Goal: Navigation & Orientation: Understand site structure

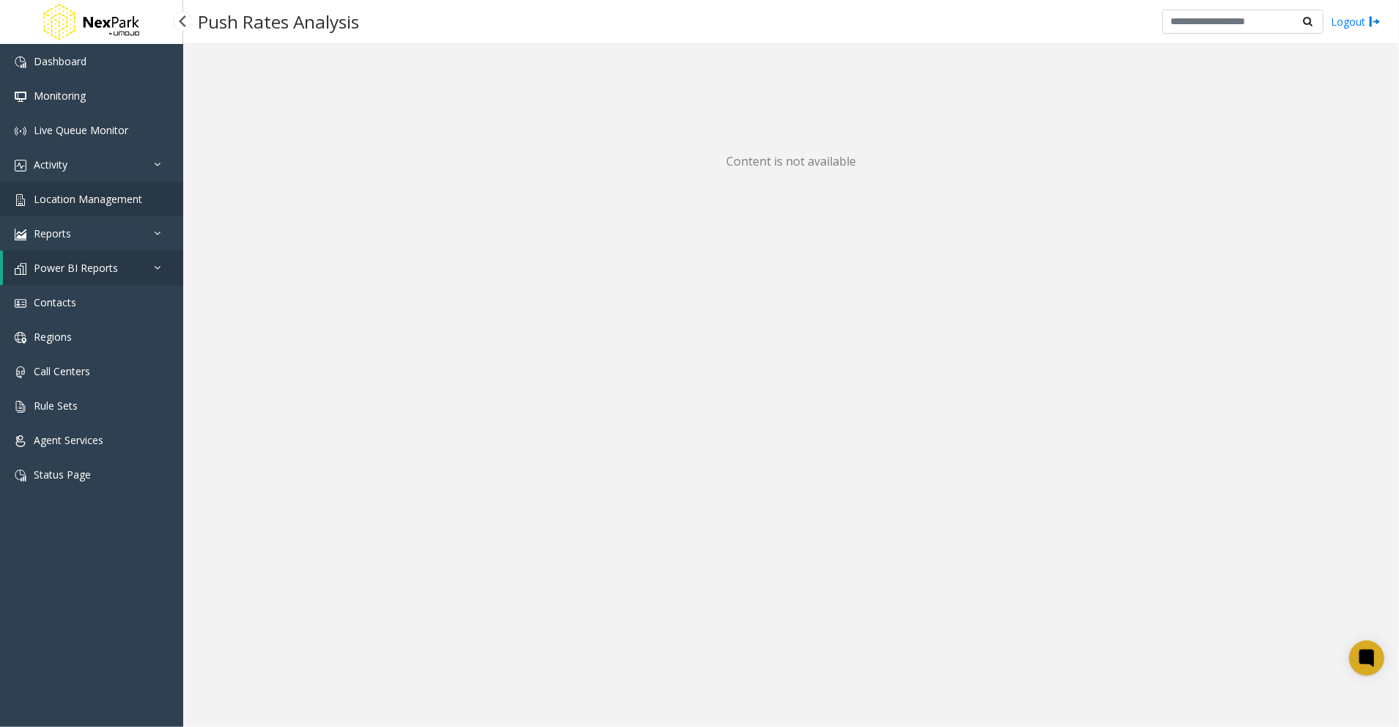
click at [110, 195] on span "Location Management" at bounding box center [88, 199] width 108 height 14
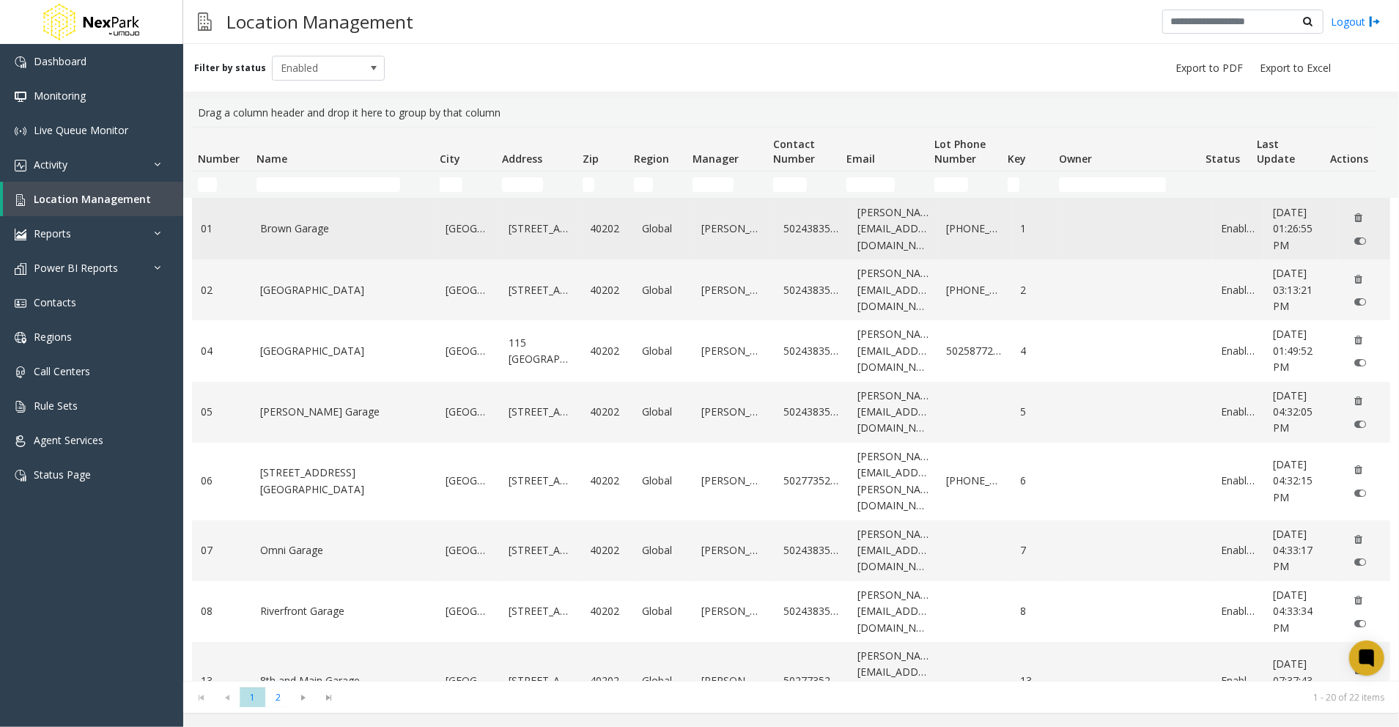
click at [349, 242] on td "Brown Garage" at bounding box center [343, 229] width 185 height 61
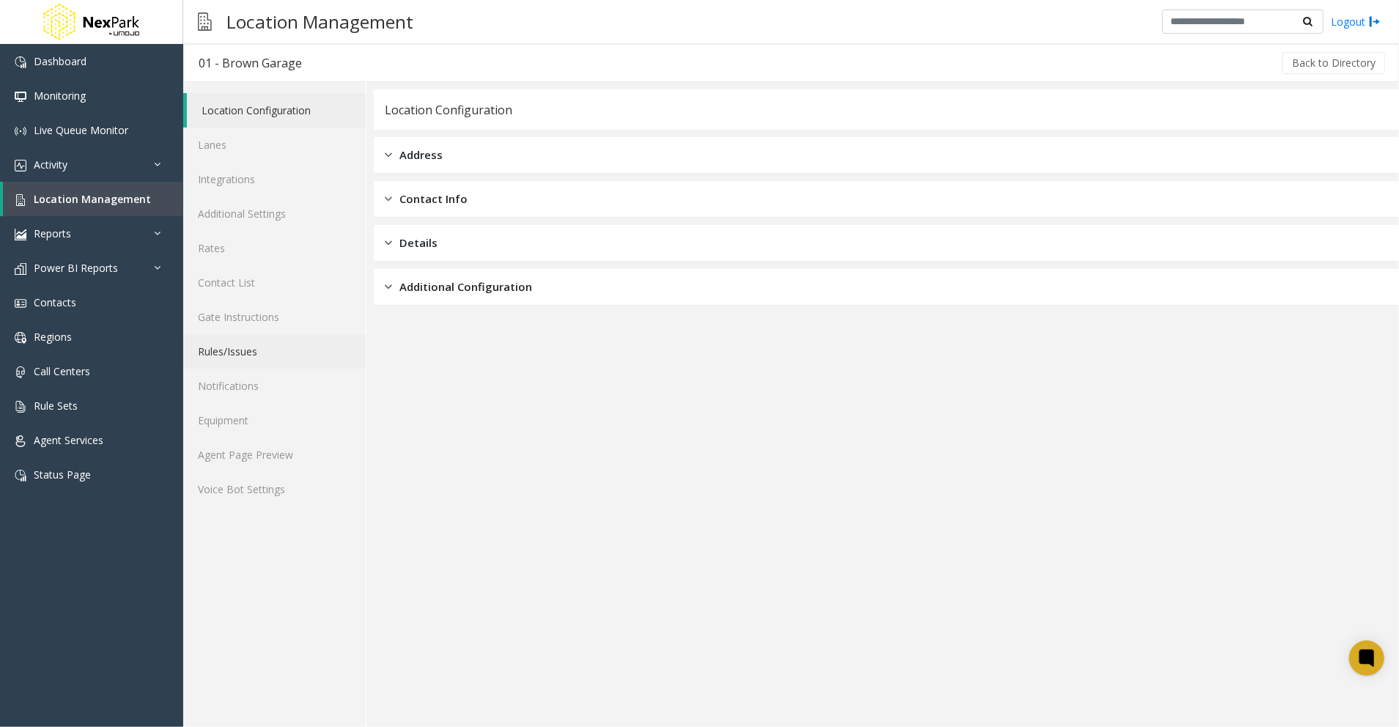
click at [232, 352] on link "Rules/Issues" at bounding box center [274, 351] width 182 height 34
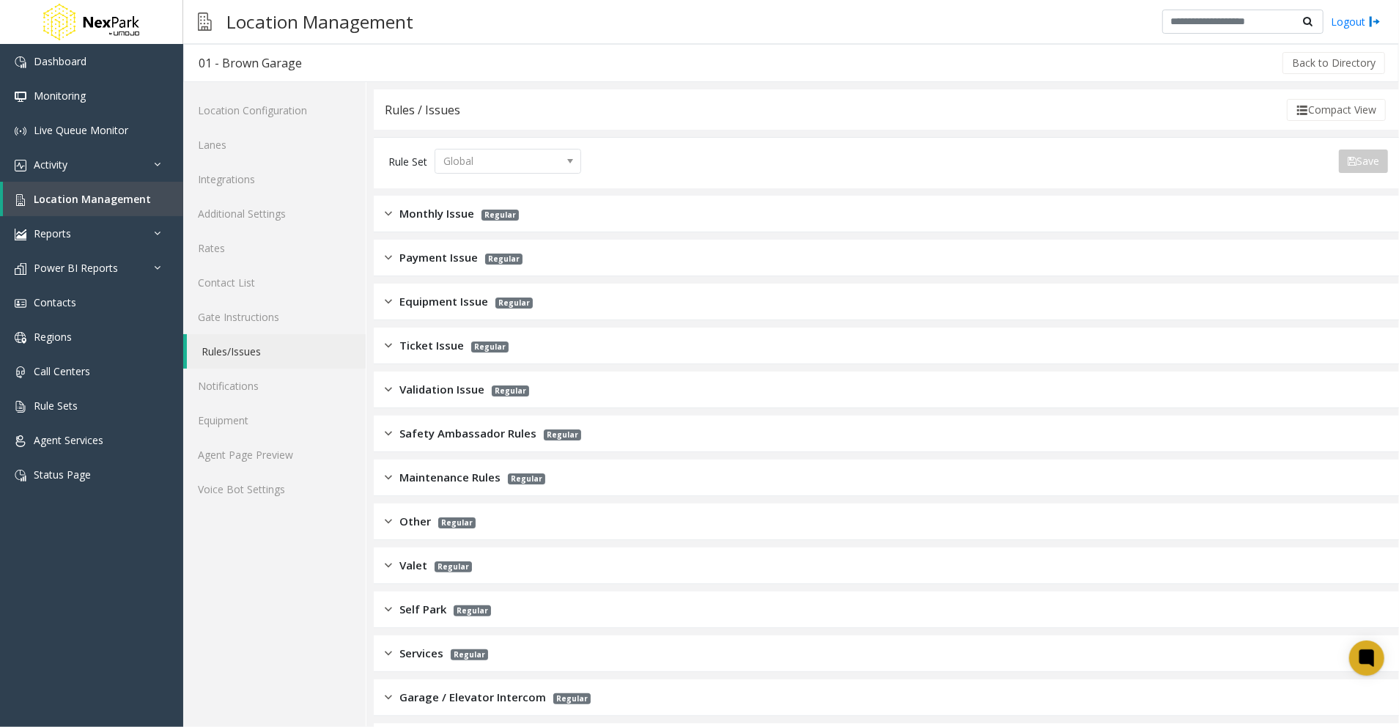
click at [412, 214] on span "Monthly Issue" at bounding box center [436, 213] width 75 height 17
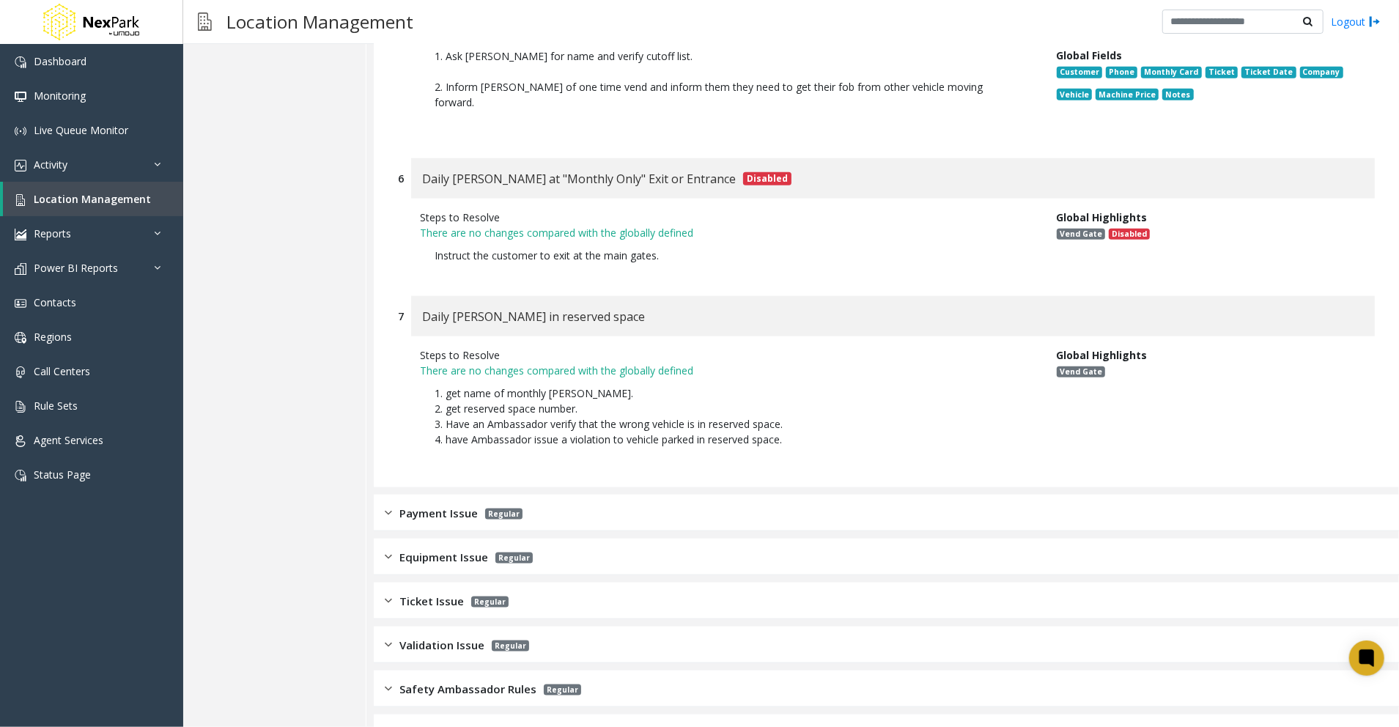
scroll to position [1198, 0]
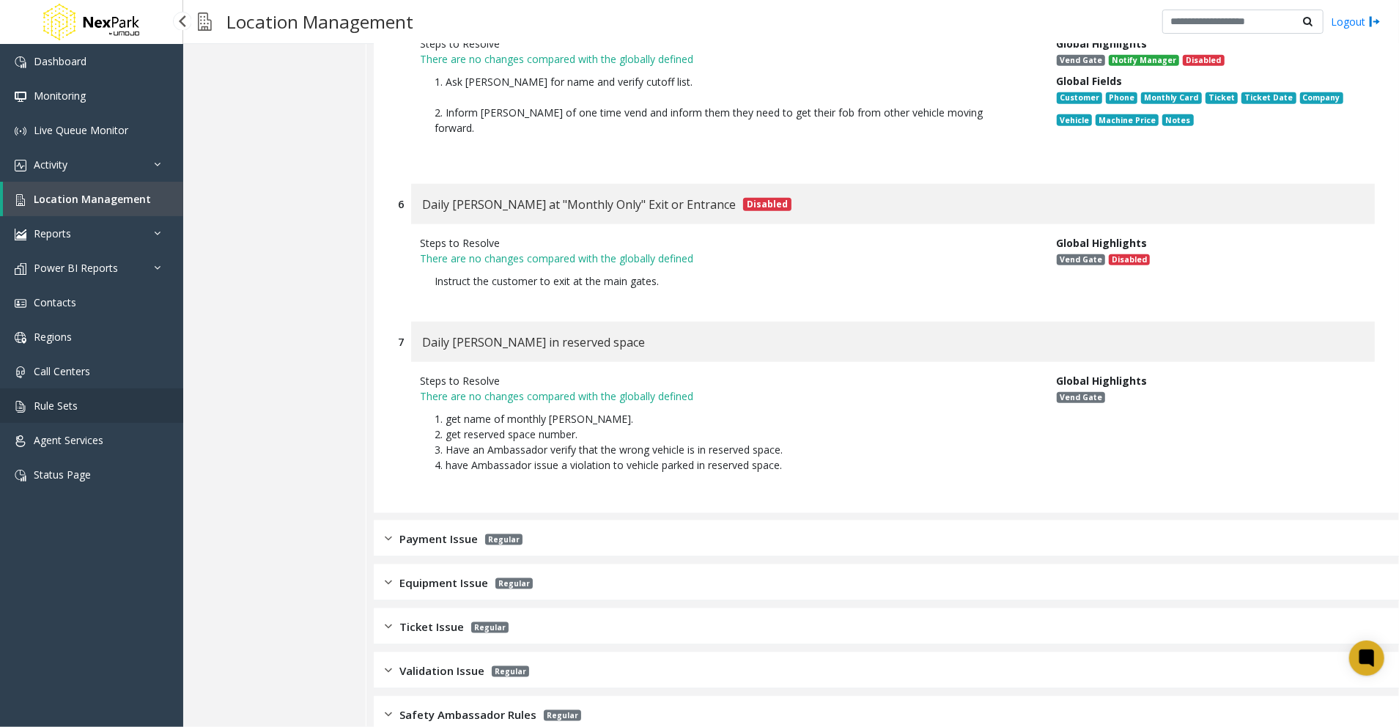
click at [65, 402] on span "Rule Sets" at bounding box center [56, 406] width 44 height 14
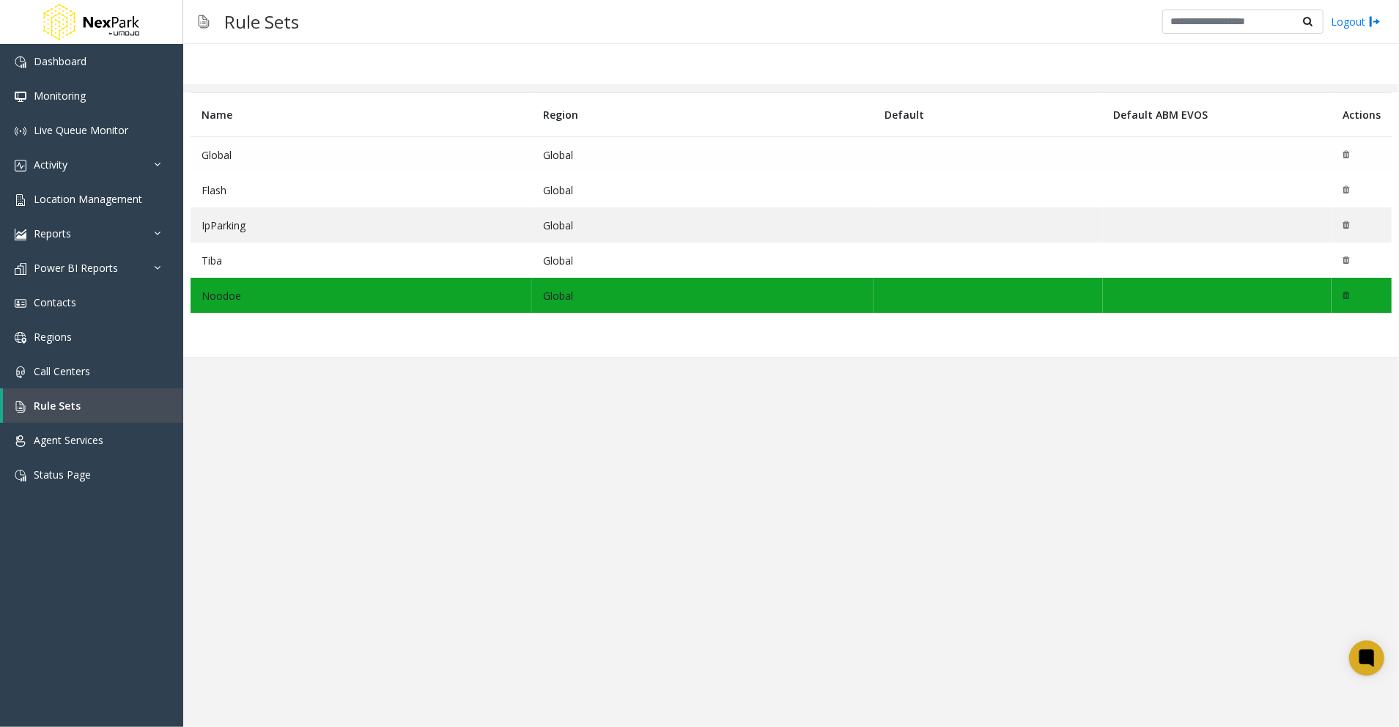
click at [560, 147] on td "Global" at bounding box center [703, 155] width 342 height 36
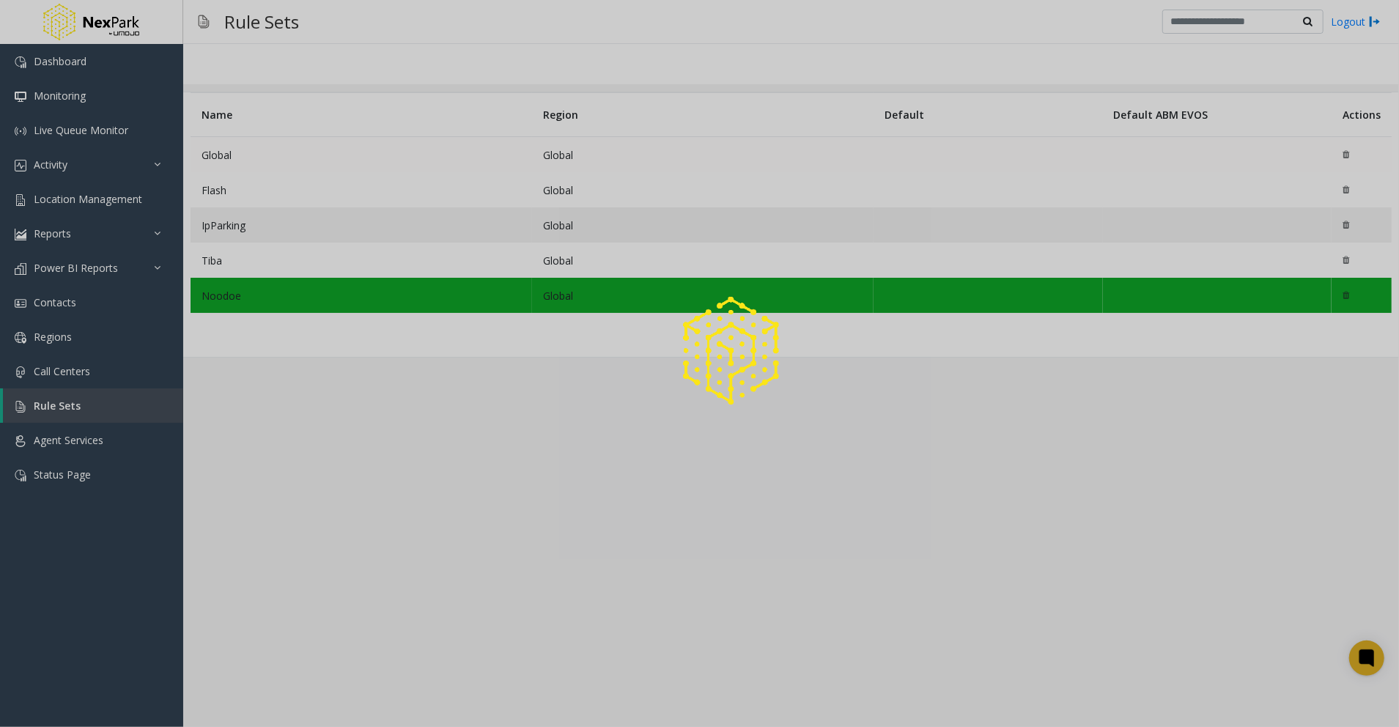
click at [560, 147] on div at bounding box center [699, 363] width 1399 height 727
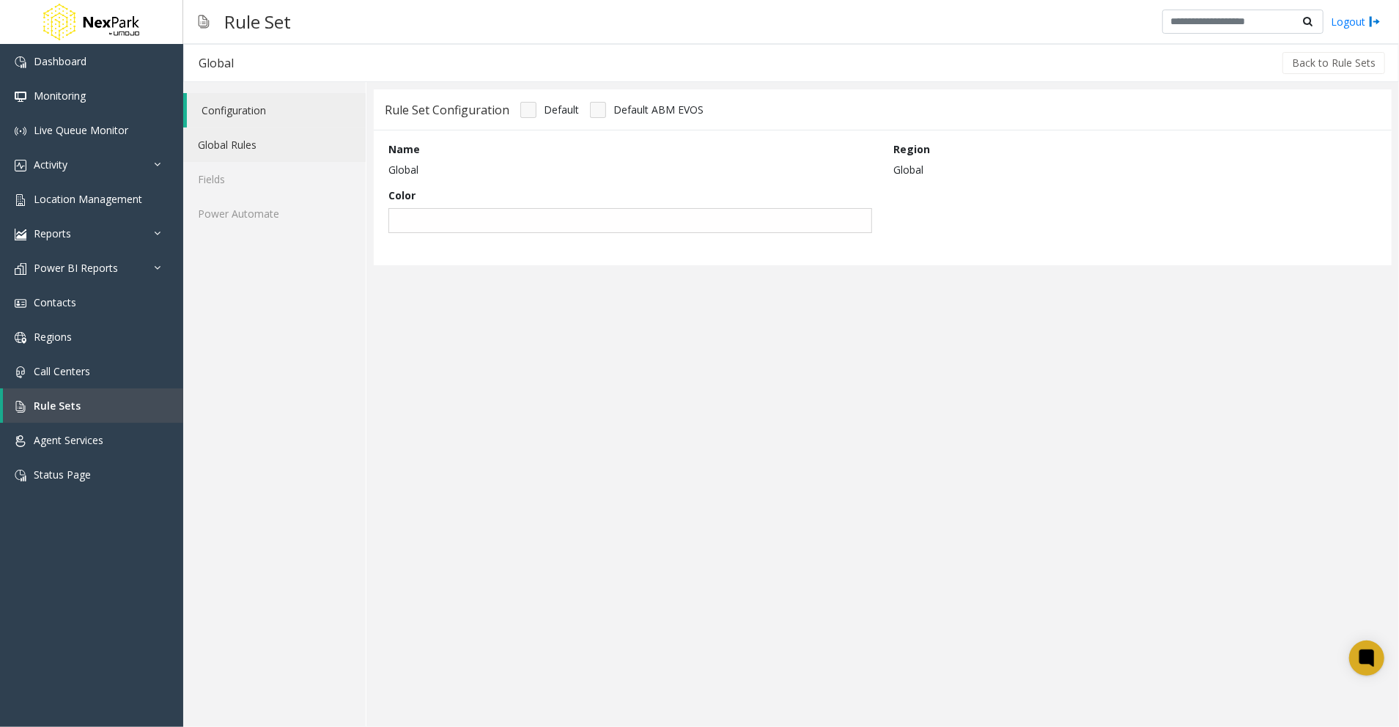
click at [249, 133] on link "Global Rules" at bounding box center [274, 145] width 182 height 34
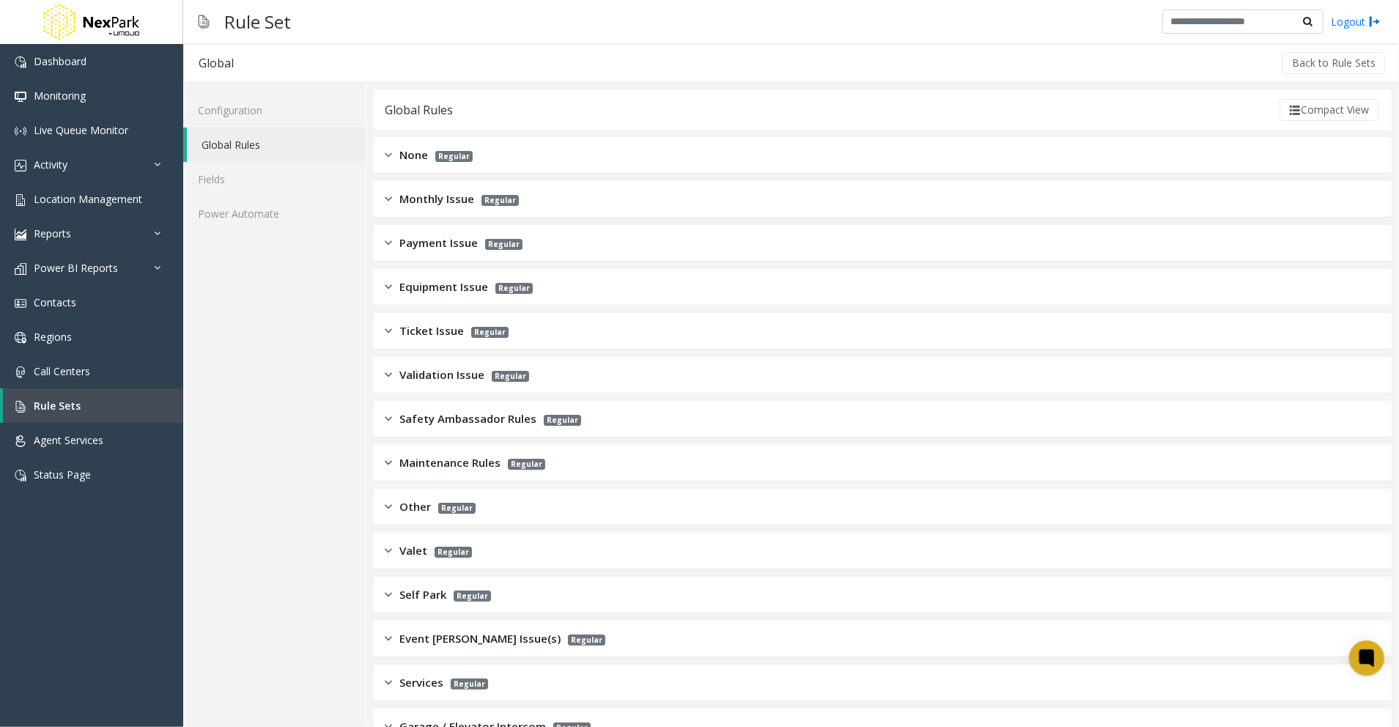
click at [414, 200] on span "Monthly Issue" at bounding box center [436, 199] width 75 height 17
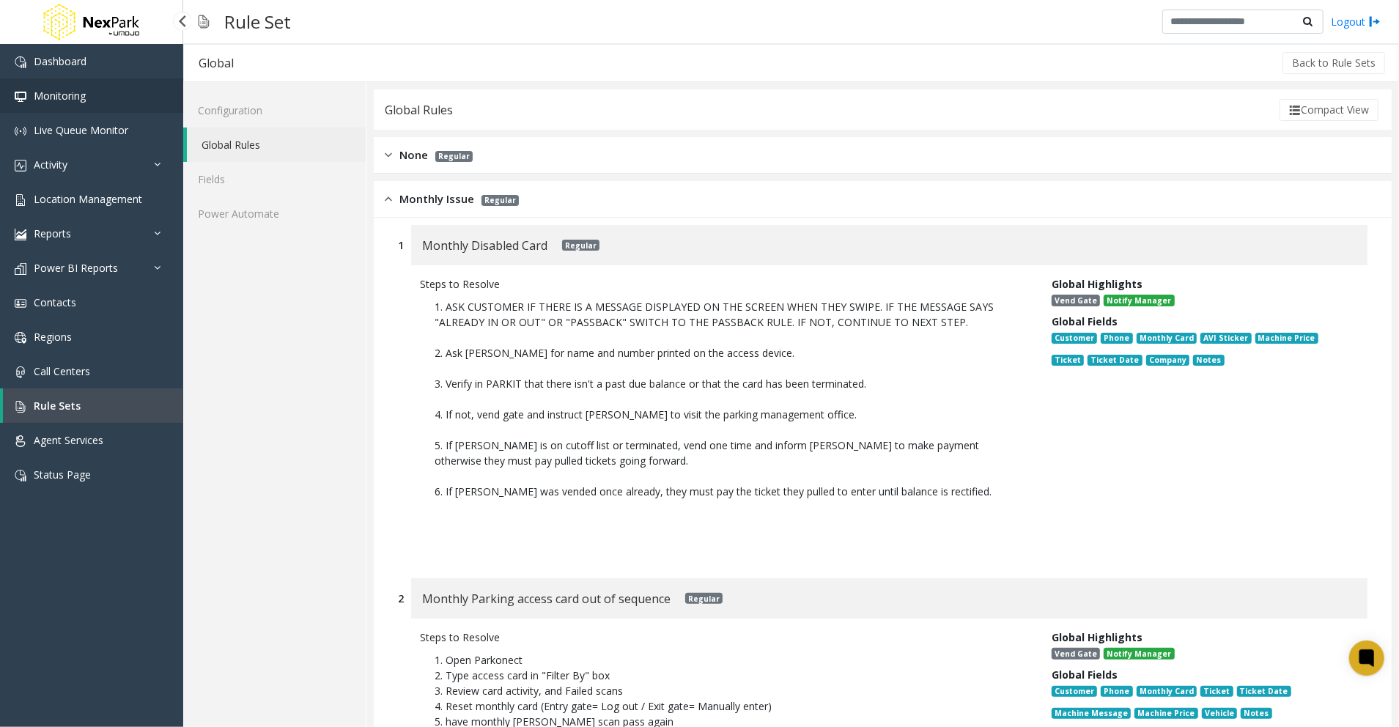
click at [78, 92] on span "Monitoring" at bounding box center [60, 96] width 52 height 14
